Goal: Go to known website: Access a specific website the user already knows

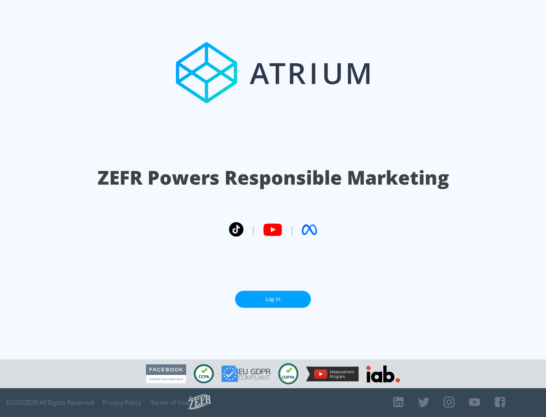
click at [273, 296] on link "Log In" at bounding box center [273, 299] width 76 height 17
